Goal: Contribute content

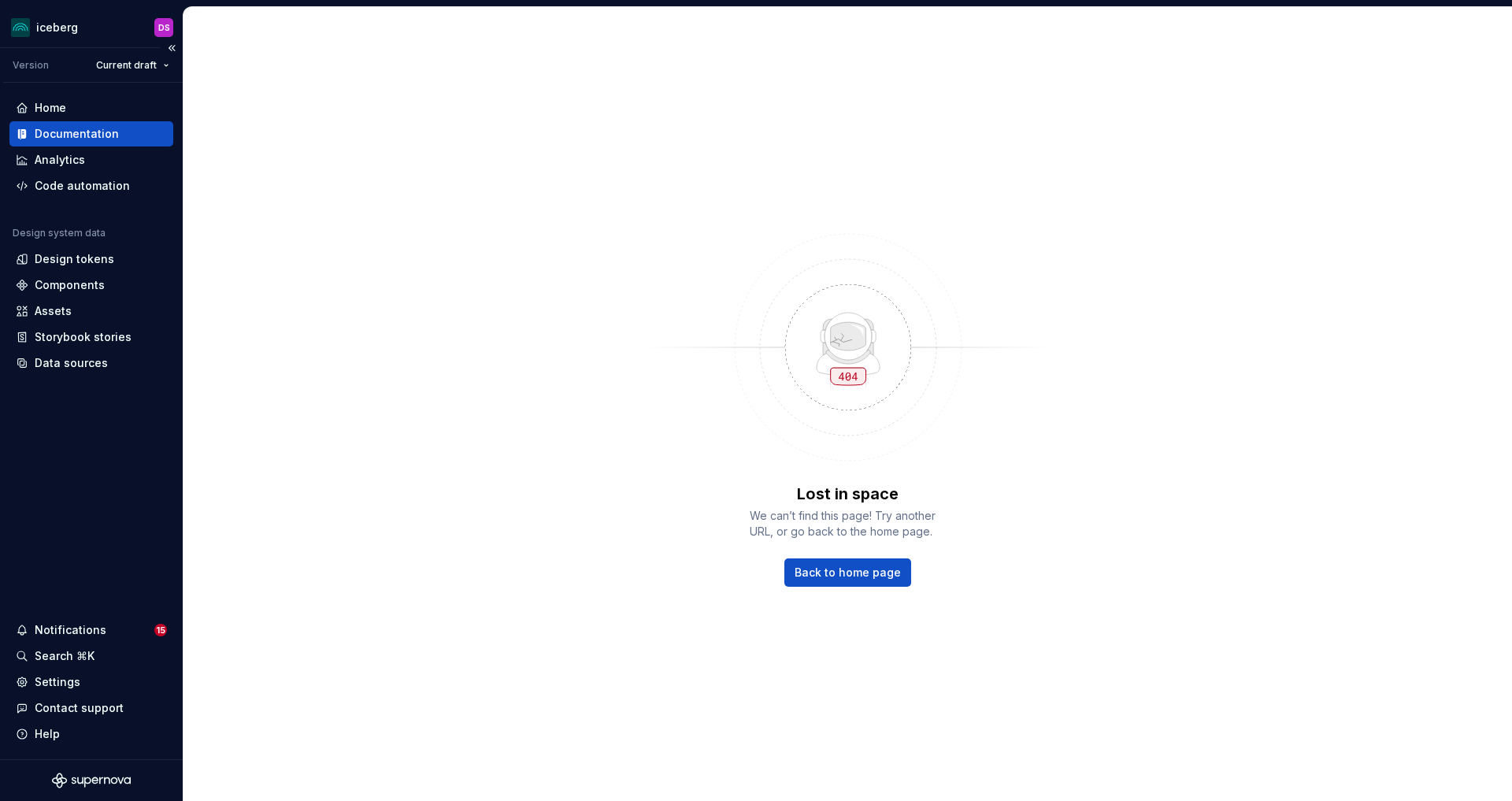
click at [81, 131] on div "Documentation" at bounding box center [76, 134] width 84 height 16
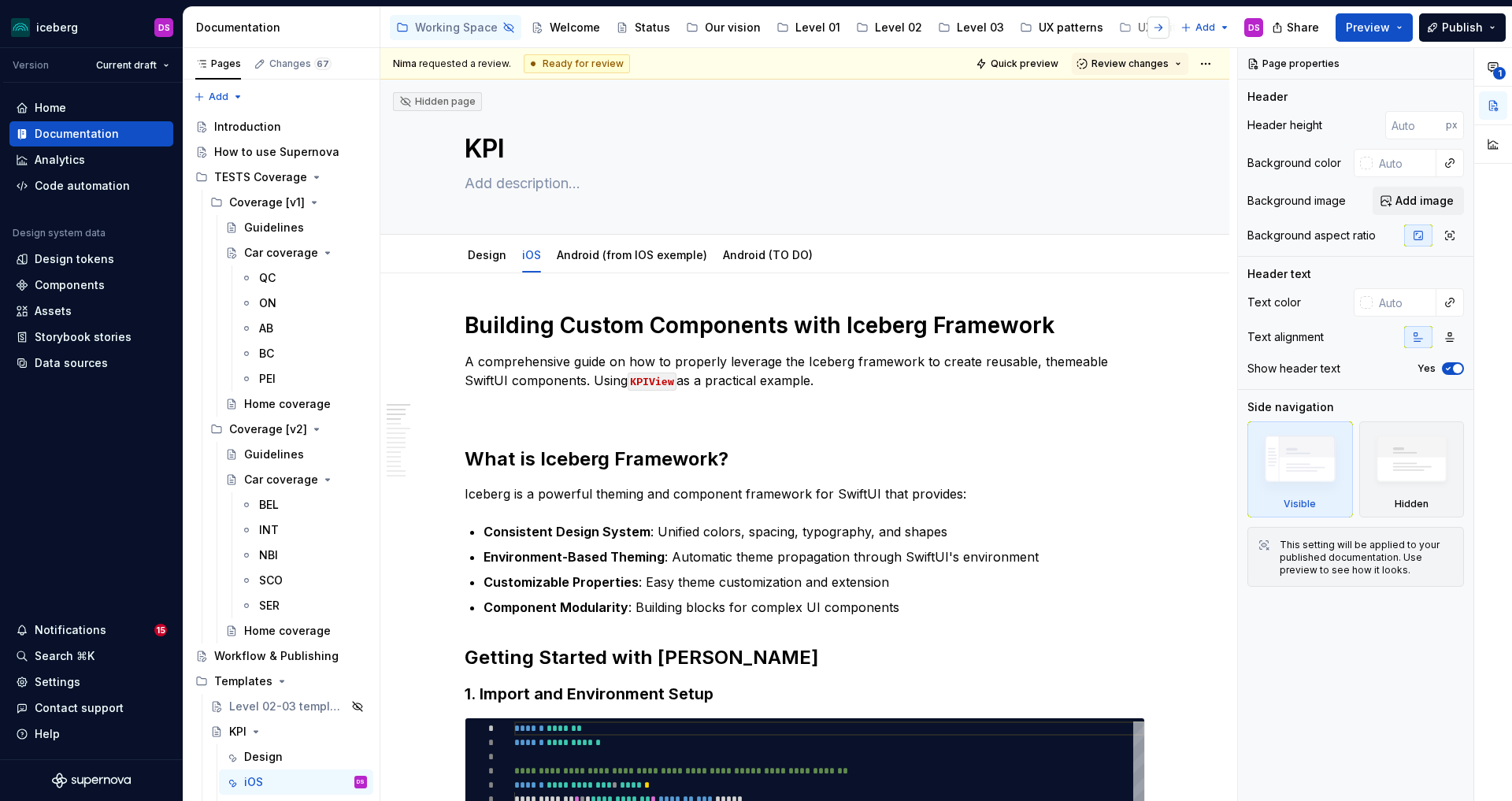
click at [1152, 27] on button "button" at bounding box center [1158, 27] width 22 height 22
click at [1031, 26] on div "Accessibility" at bounding box center [1066, 27] width 69 height 16
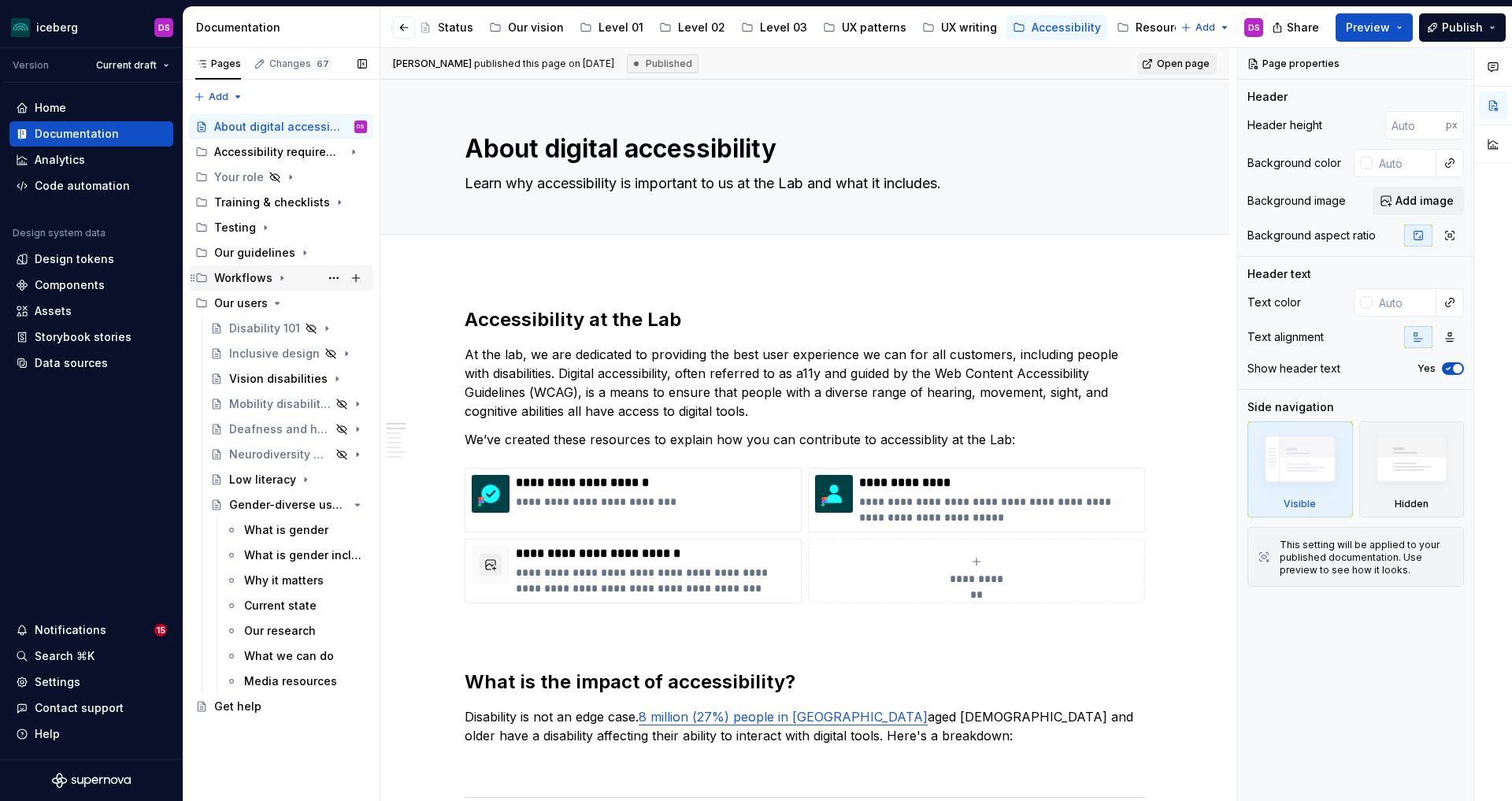
click at [282, 276] on icon "Page tree" at bounding box center [282, 278] width 12 height 12
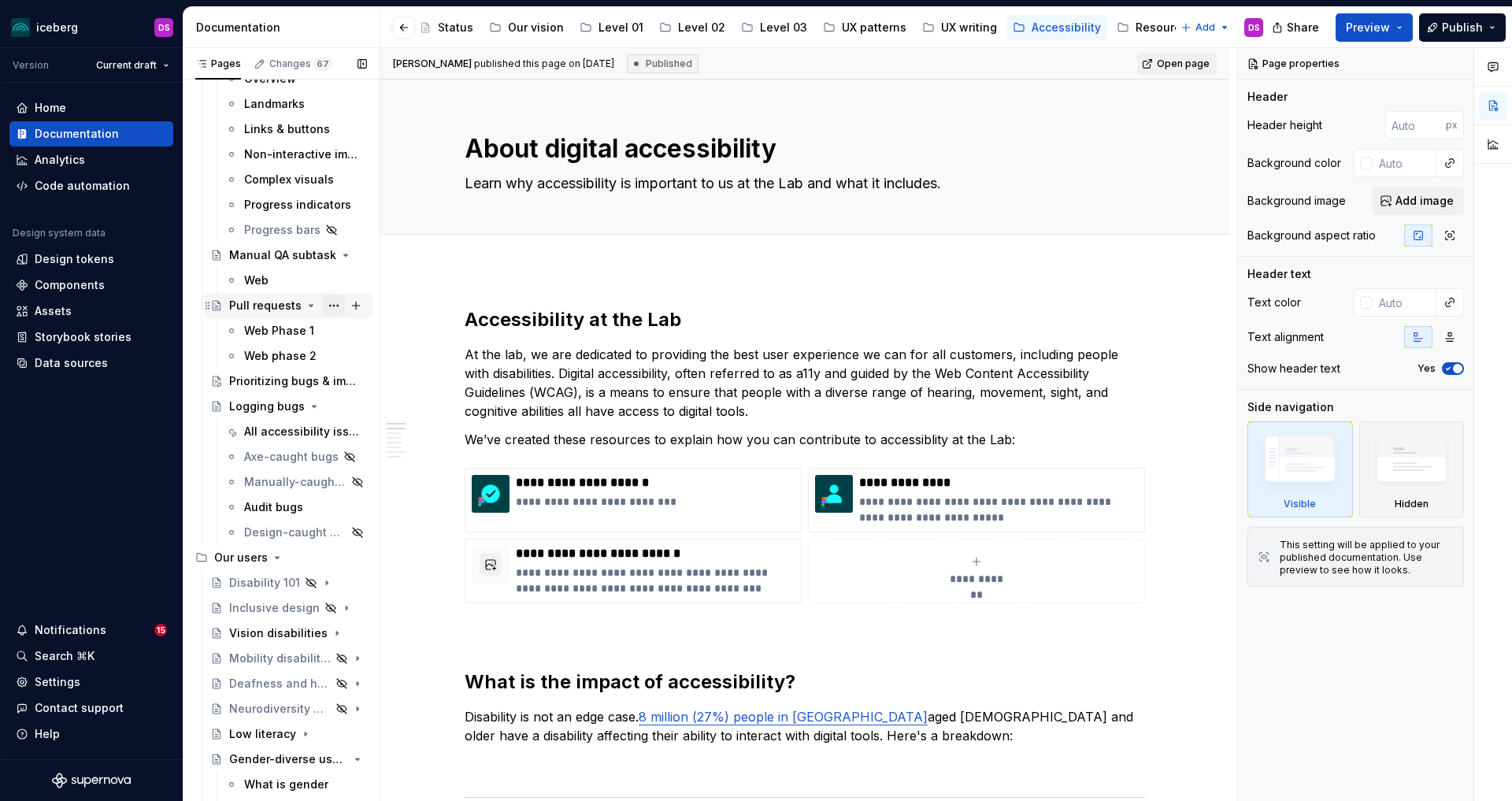
scroll to position [549, 0]
click at [260, 379] on div "Prioritizing bugs & improvements" at bounding box center [275, 384] width 90 height 16
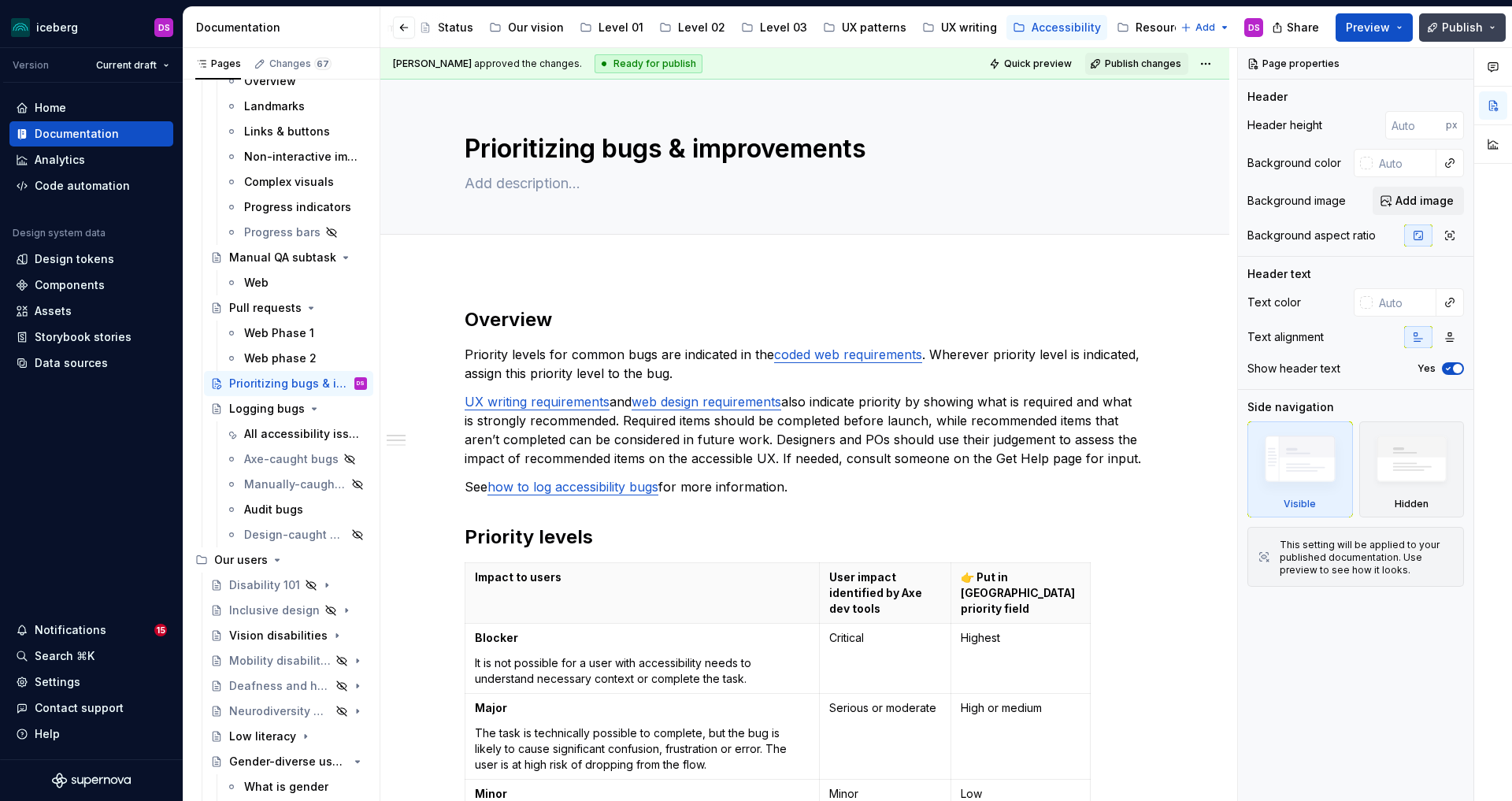
type textarea "*"
click at [1360, 29] on button "Publish" at bounding box center [1462, 27] width 87 height 28
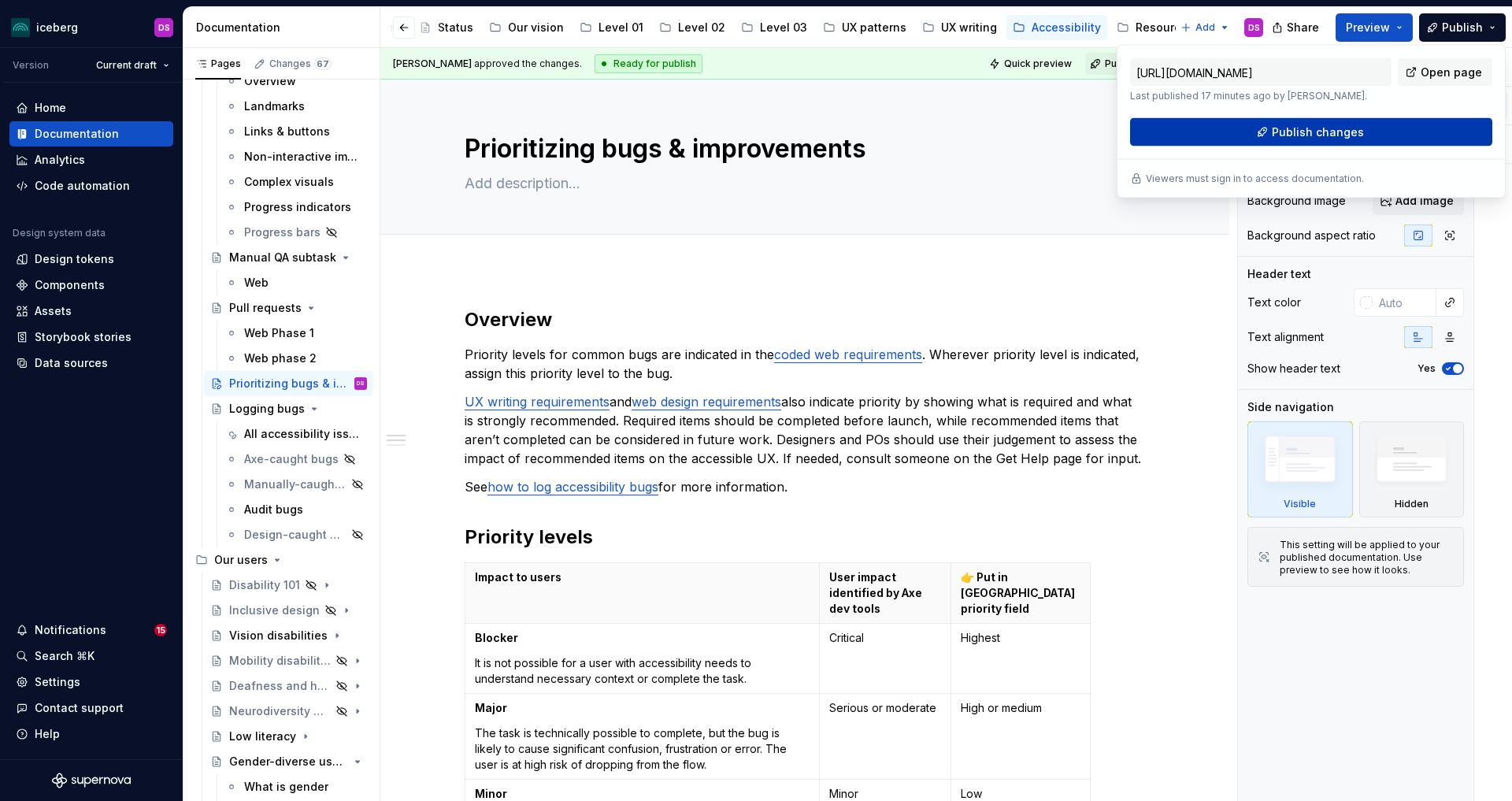
click at [1360, 126] on button "Publish changes" at bounding box center [1310, 132] width 362 height 28
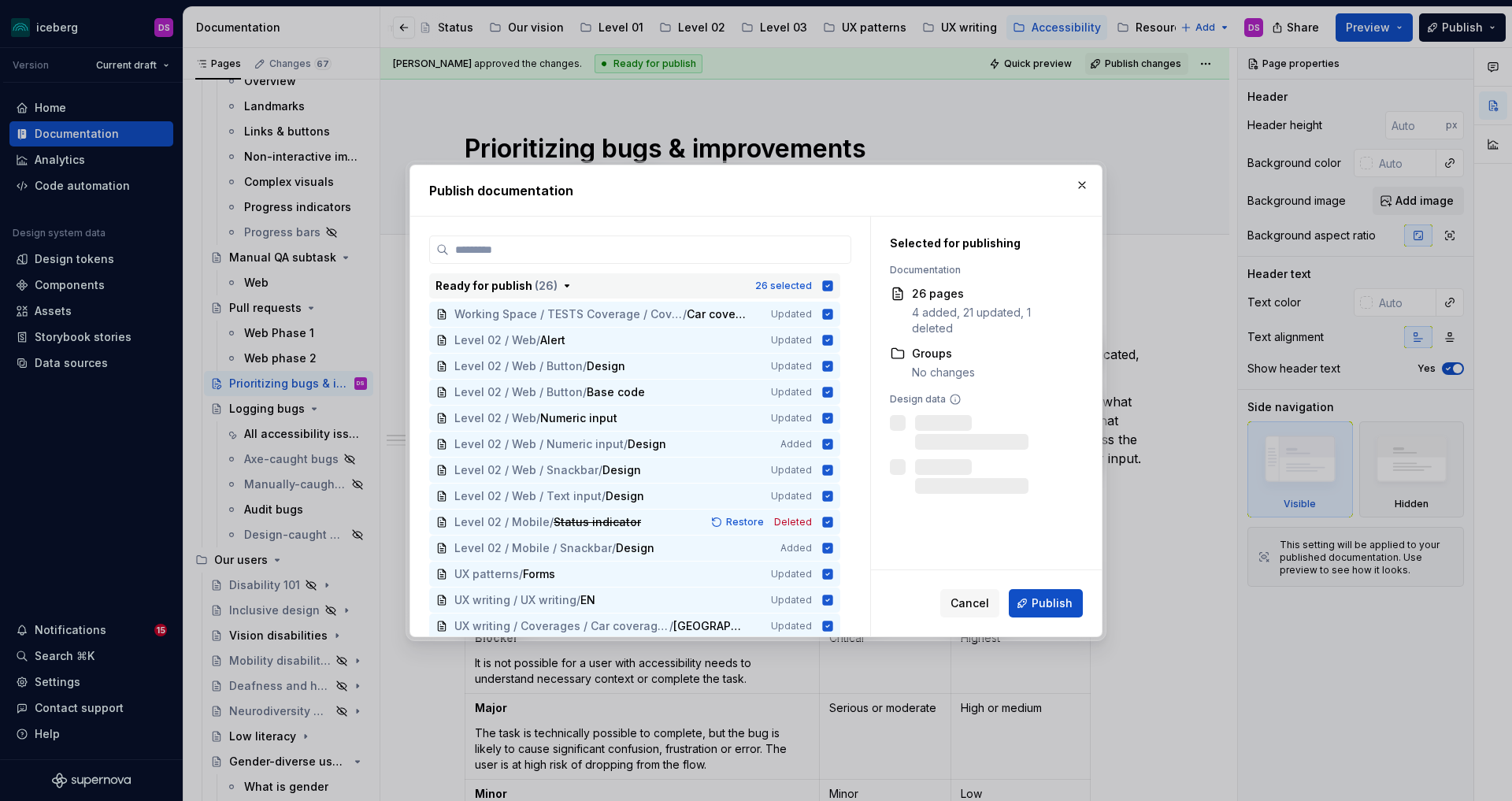
click at [833, 287] on icon "button" at bounding box center [828, 285] width 11 height 11
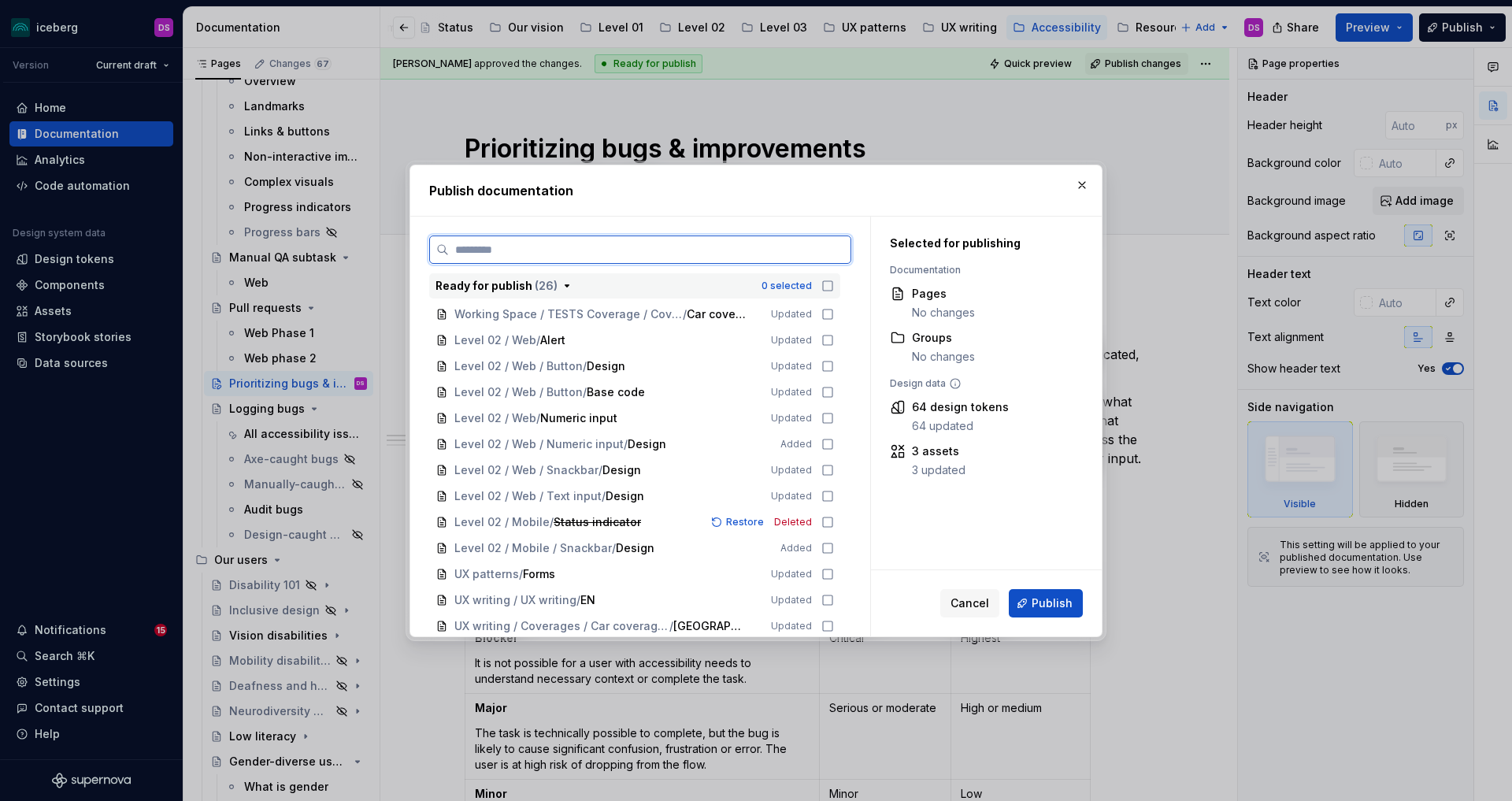
click at [817, 251] on input "search" at bounding box center [649, 250] width 401 height 16
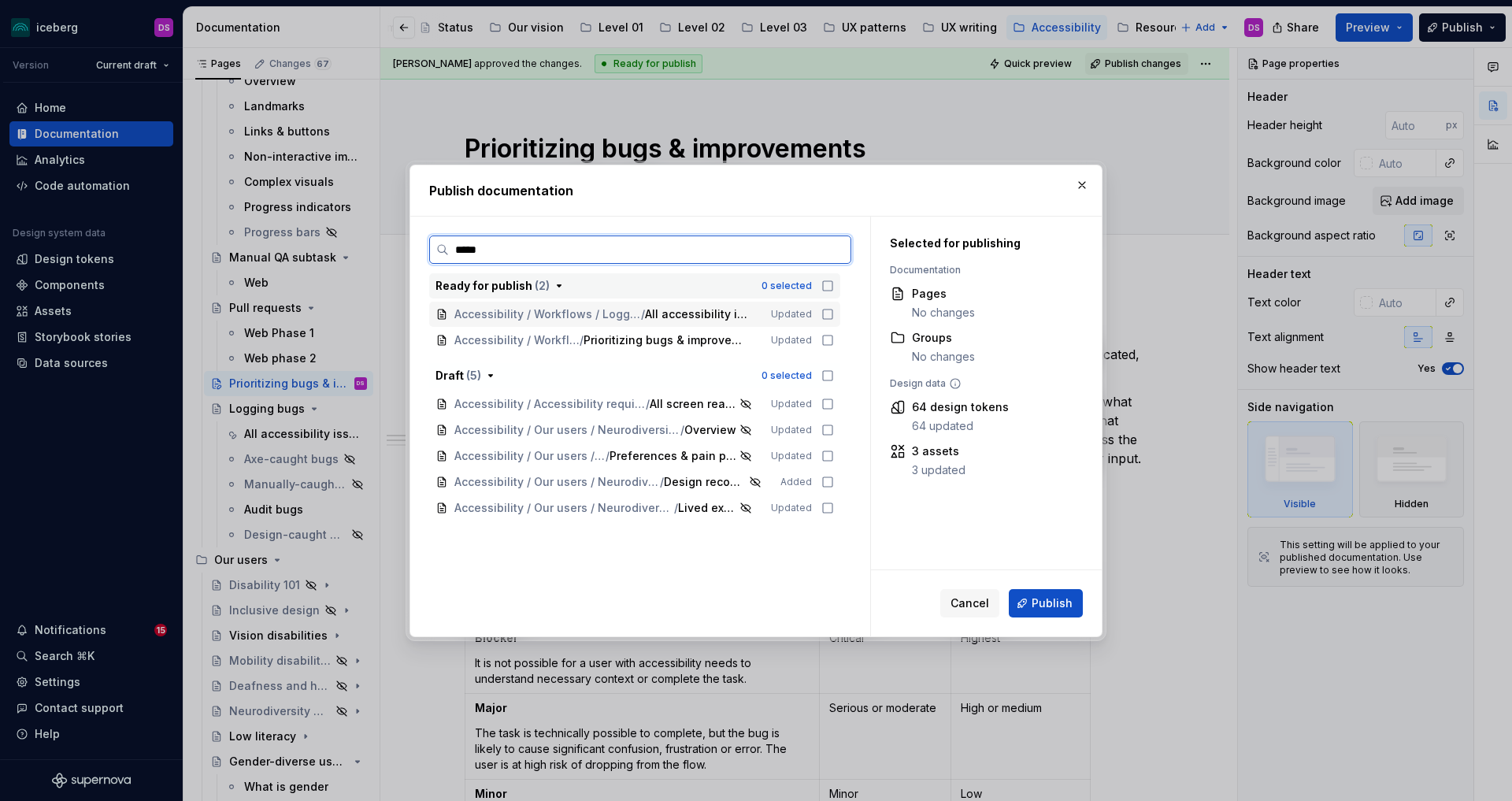
type input "******"
click at [834, 313] on icon at bounding box center [827, 315] width 12 height 12
click at [834, 338] on icon at bounding box center [827, 340] width 12 height 12
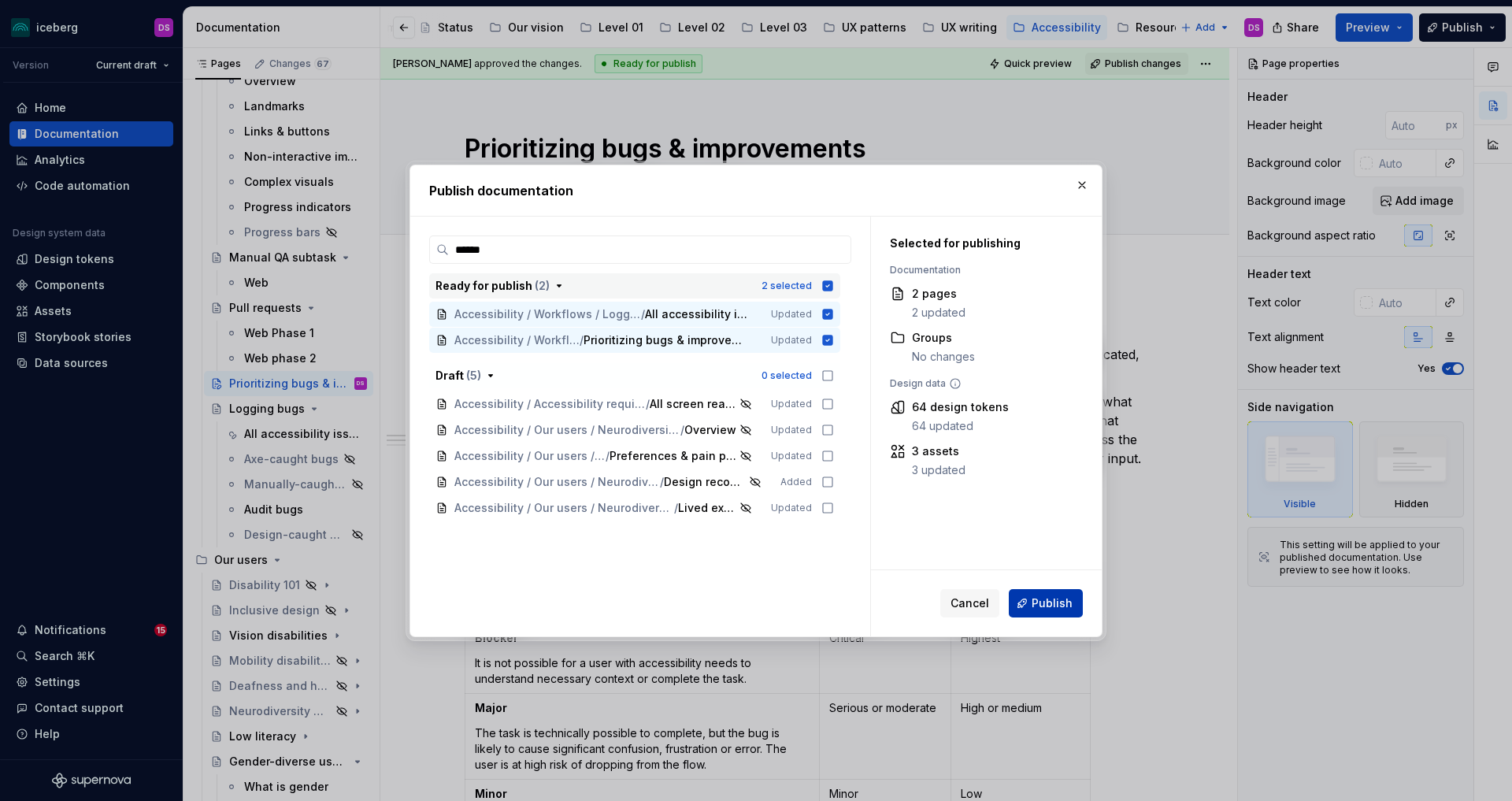
click at [1031, 597] on button "Publish" at bounding box center [1046, 603] width 74 height 28
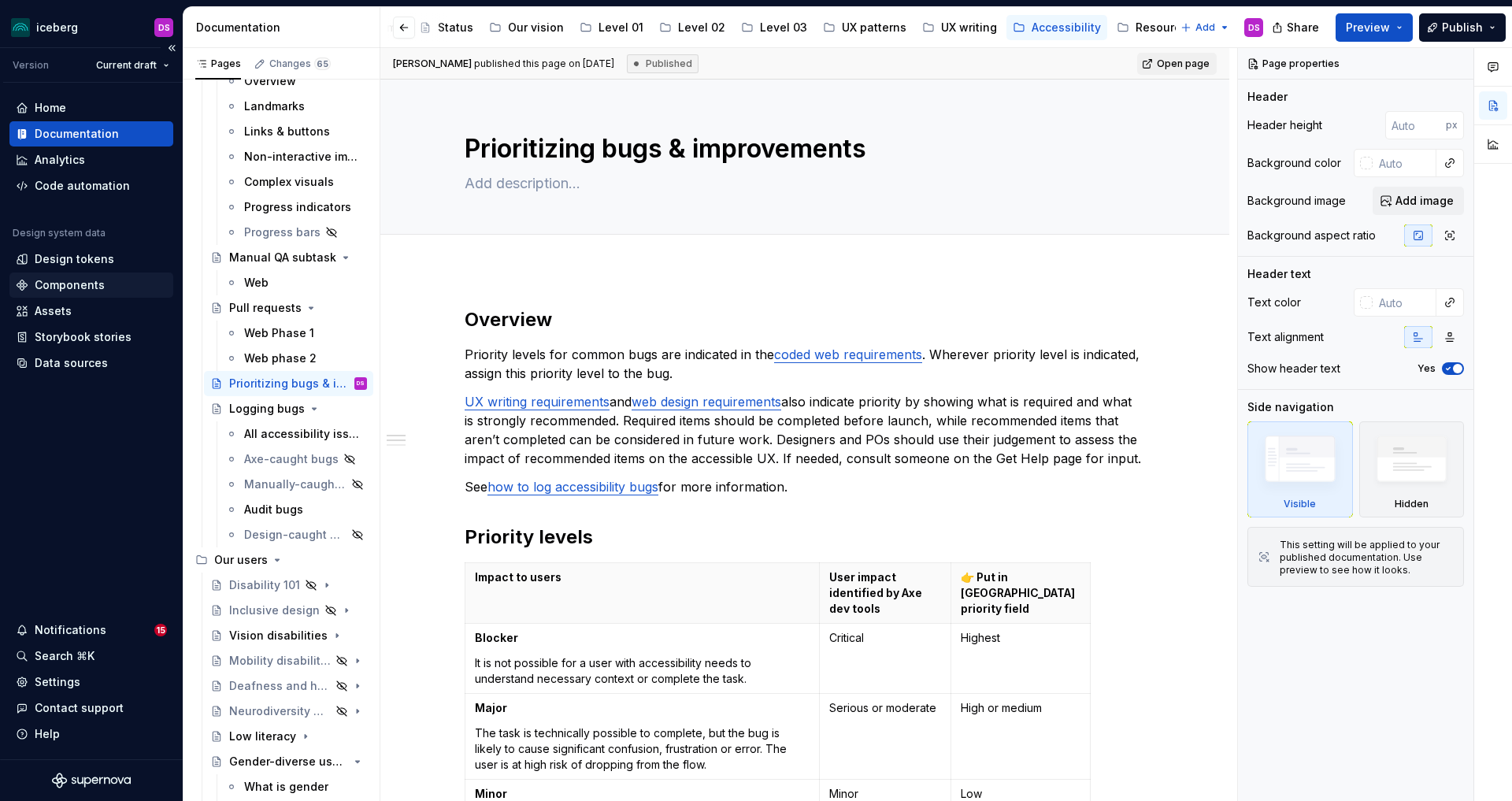
type textarea "*"
